Goal: Navigation & Orientation: Find specific page/section

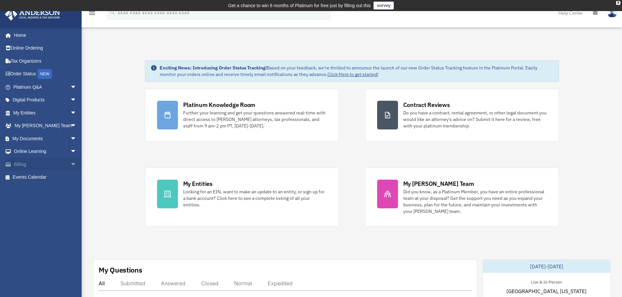
click at [20, 166] on link "Billing arrow_drop_down" at bounding box center [46, 164] width 82 height 13
click at [70, 163] on span "arrow_drop_down" at bounding box center [76, 164] width 13 height 13
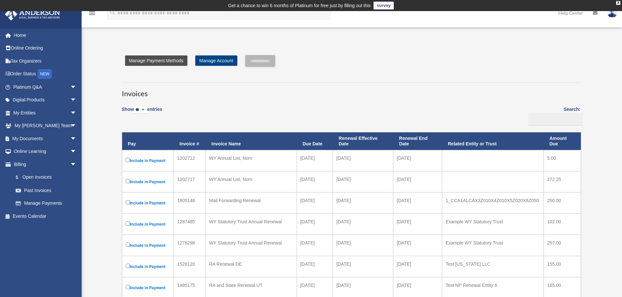
click at [170, 61] on link "Manage Payment Methods" at bounding box center [156, 61] width 62 height 10
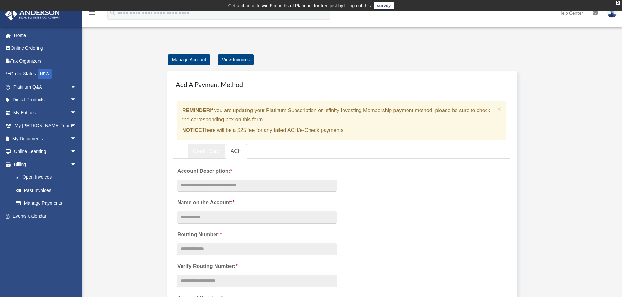
click at [202, 145] on link "Credit Card" at bounding box center [206, 151] width 37 height 15
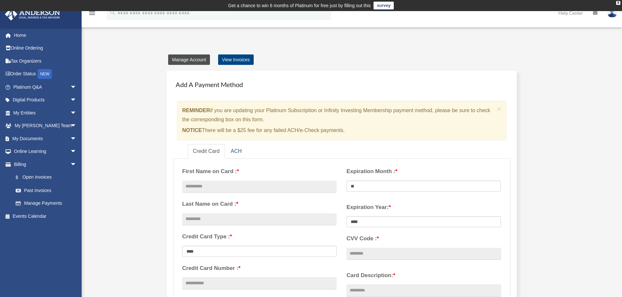
click at [181, 59] on link "Manage Account" at bounding box center [189, 60] width 42 height 10
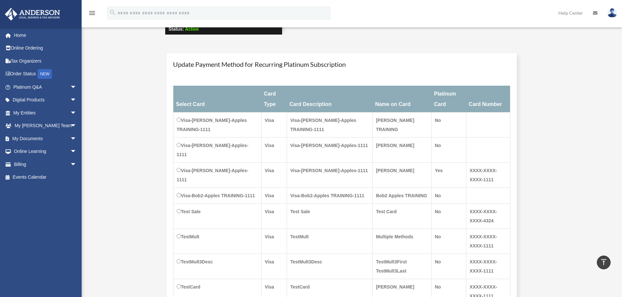
scroll to position [33, 0]
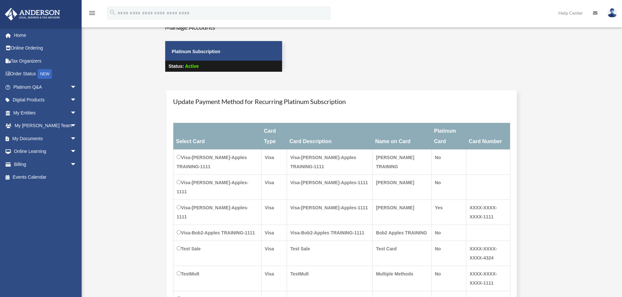
click at [181, 160] on td "Visa-[PERSON_NAME]-Apples TRAINING-1111" at bounding box center [217, 162] width 88 height 25
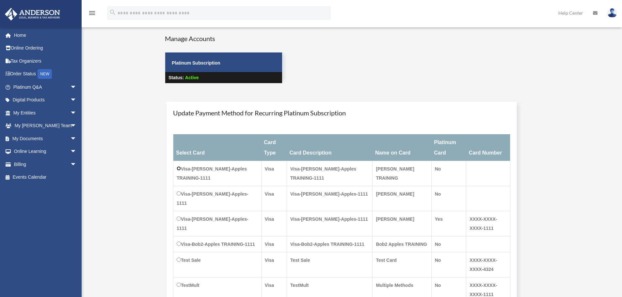
scroll to position [0, 0]
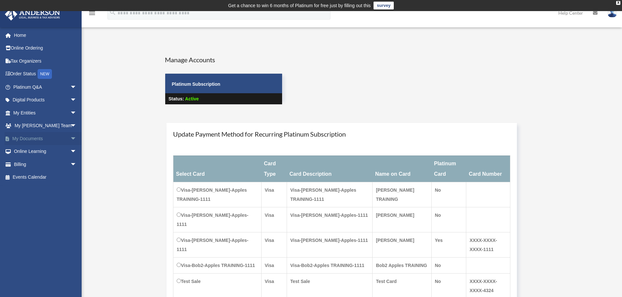
click at [41, 141] on link "My Documents arrow_drop_down" at bounding box center [46, 138] width 82 height 13
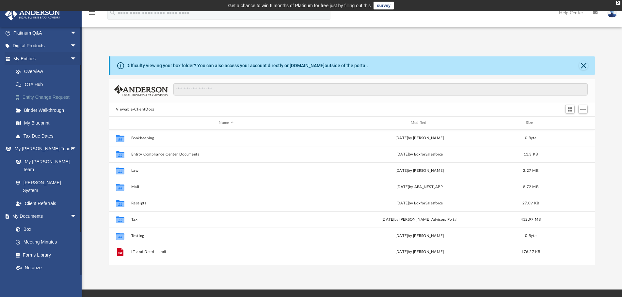
scroll to position [65, 0]
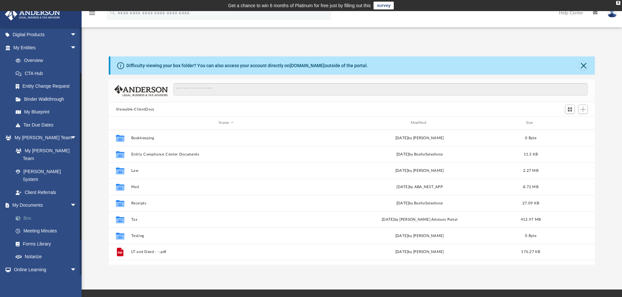
click at [26, 212] on link "Box" at bounding box center [47, 218] width 77 height 13
click at [583, 110] on span "Add" at bounding box center [583, 110] width 6 height 6
click at [570, 123] on li "Upload" at bounding box center [573, 122] width 21 height 7
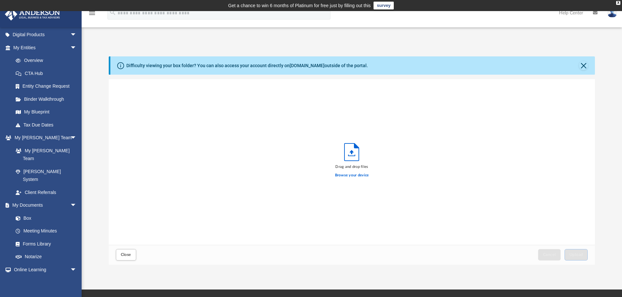
scroll to position [161, 481]
click at [586, 65] on button "Close" at bounding box center [583, 65] width 9 height 9
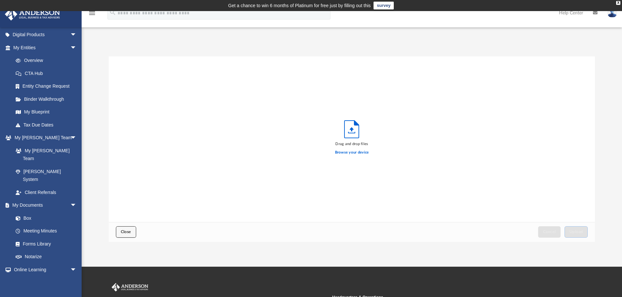
click at [129, 233] on span "Close" at bounding box center [126, 232] width 10 height 4
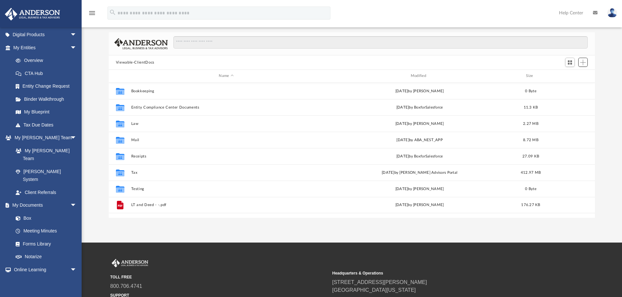
scroll to position [0, 0]
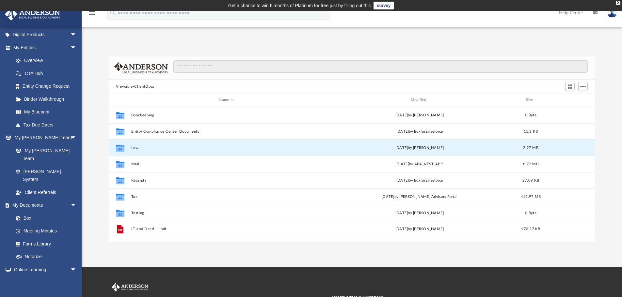
click at [136, 149] on button "Law" at bounding box center [226, 148] width 190 height 4
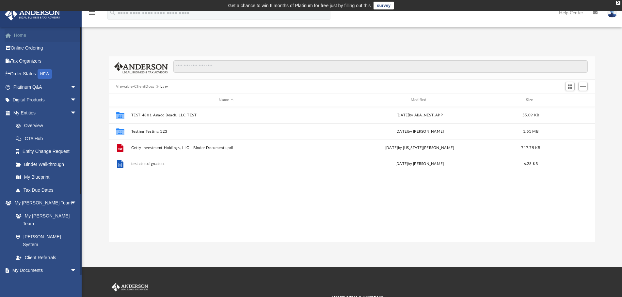
click at [16, 38] on link "Home" at bounding box center [46, 35] width 82 height 13
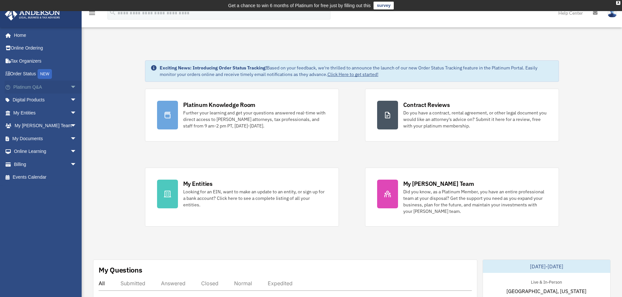
click at [70, 84] on span "arrow_drop_down" at bounding box center [76, 87] width 13 height 13
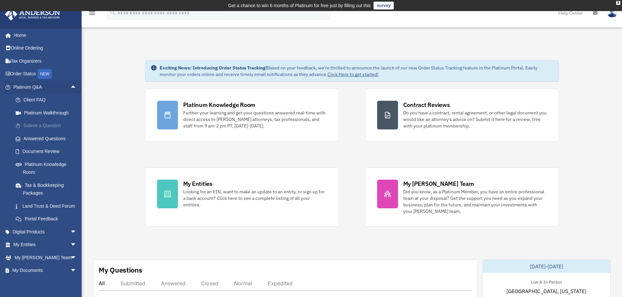
click at [49, 129] on link "Submit a Question" at bounding box center [47, 125] width 77 height 13
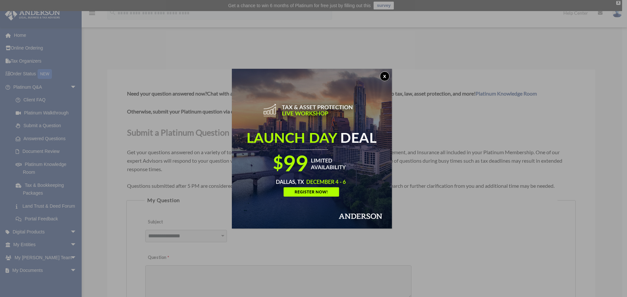
click at [387, 76] on button "x" at bounding box center [385, 76] width 10 height 10
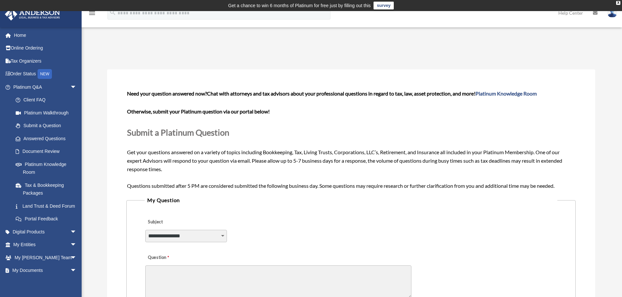
scroll to position [33, 0]
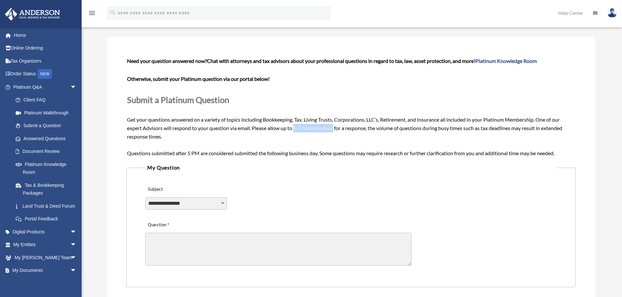
drag, startPoint x: 335, startPoint y: 129, endPoint x: 296, endPoint y: 129, distance: 39.5
click at [296, 129] on span "Need your question answered now? Chat with attorneys and tax advisors about you…" at bounding box center [351, 107] width 448 height 98
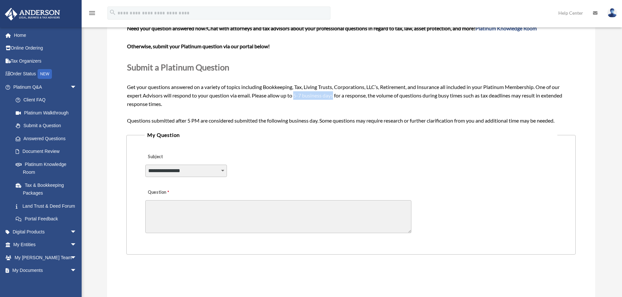
scroll to position [98, 0]
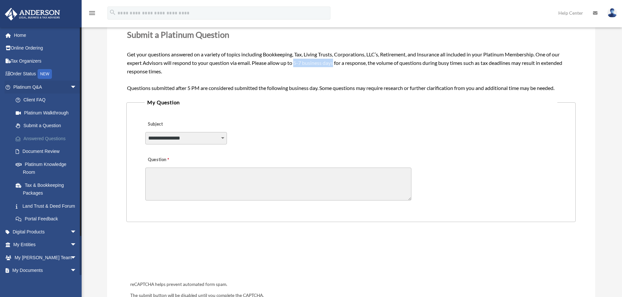
click at [43, 139] on link "Answered Questions" at bounding box center [47, 138] width 77 height 13
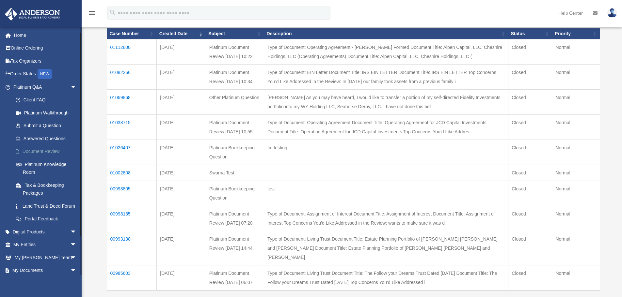
scroll to position [33, 0]
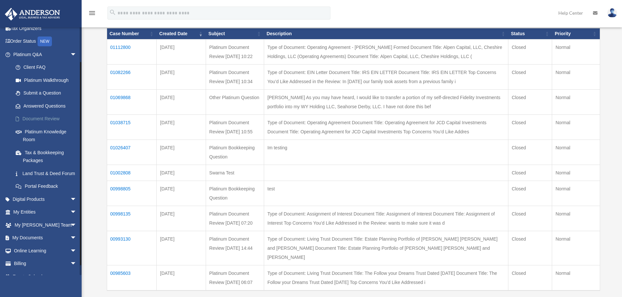
click at [41, 117] on link "Document Review" at bounding box center [47, 119] width 77 height 13
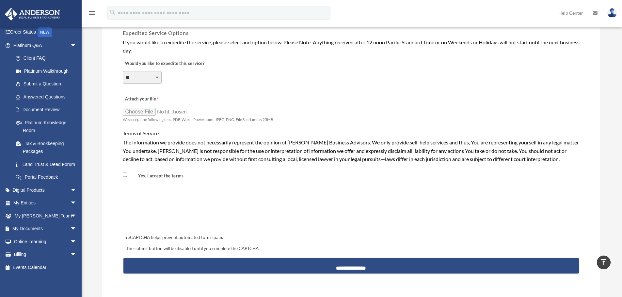
scroll to position [522, 0]
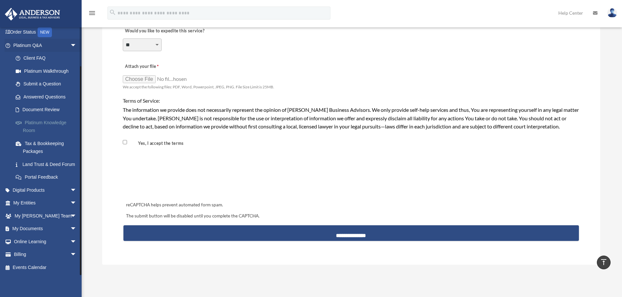
click at [37, 118] on link "Platinum Knowledge Room" at bounding box center [47, 126] width 77 height 21
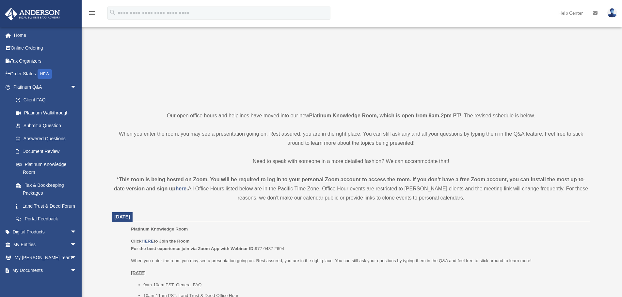
scroll to position [98, 0]
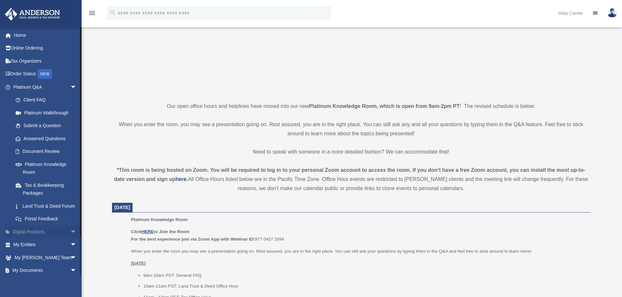
click at [71, 230] on span "arrow_drop_down" at bounding box center [76, 232] width 13 height 13
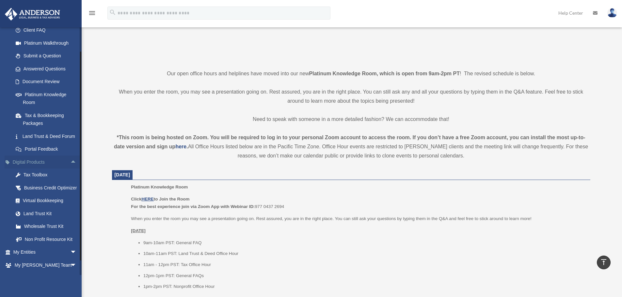
scroll to position [79, 0]
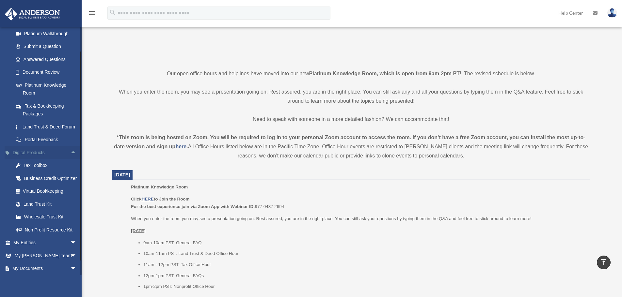
click at [28, 150] on link "Digital Products arrow_drop_up" at bounding box center [46, 152] width 82 height 13
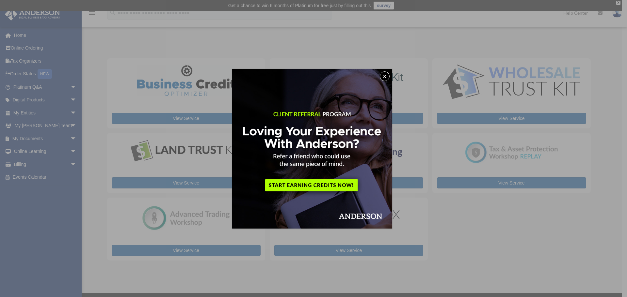
click at [388, 80] on button "x" at bounding box center [385, 76] width 10 height 10
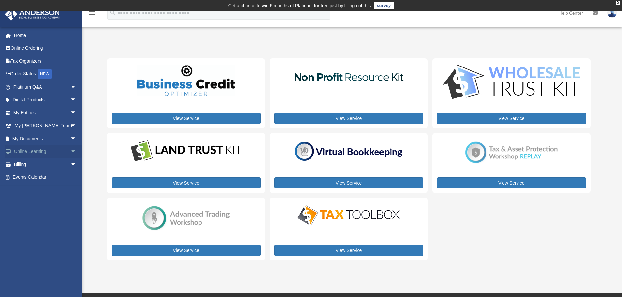
click at [70, 151] on span "arrow_drop_down" at bounding box center [76, 151] width 13 height 13
click at [70, 139] on span "arrow_drop_down" at bounding box center [76, 138] width 13 height 13
click at [526, 228] on div "View Service View Service View Service View Service View Service View Service V…" at bounding box center [349, 159] width 484 height 203
click at [105, 51] on div "My Services date_range Published on Last updated August 8, 2024 July 2, 2020 by…" at bounding box center [351, 158] width 498 height 222
